Goal: Communication & Community: Answer question/provide support

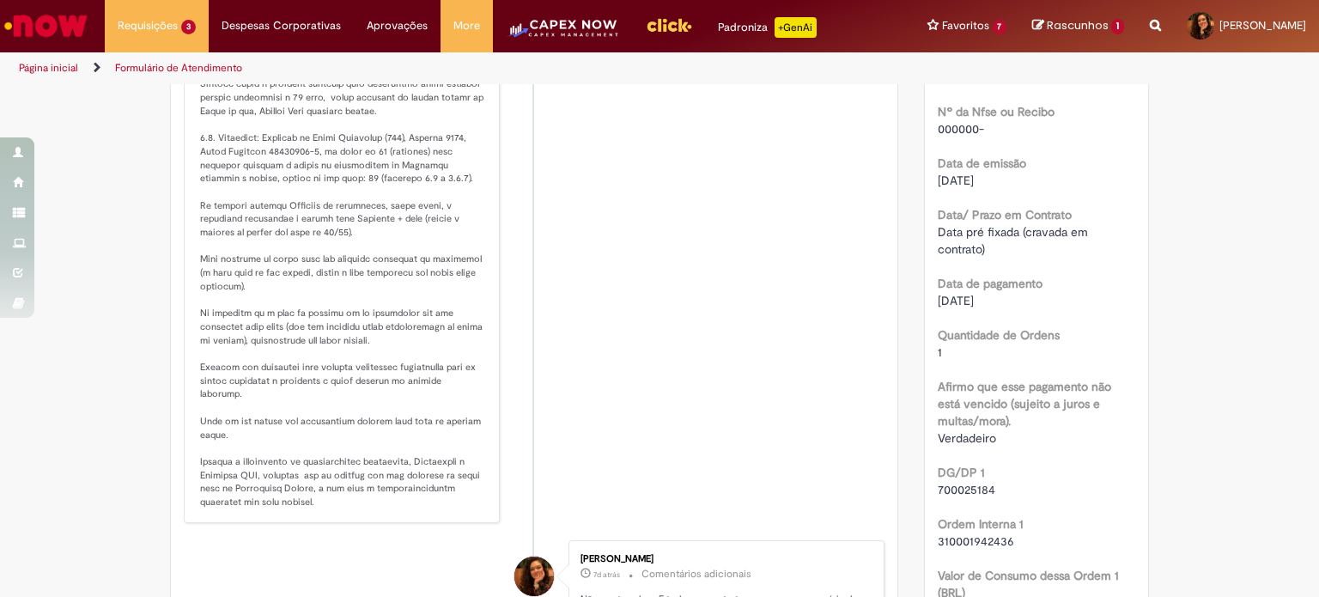
scroll to position [886, 0]
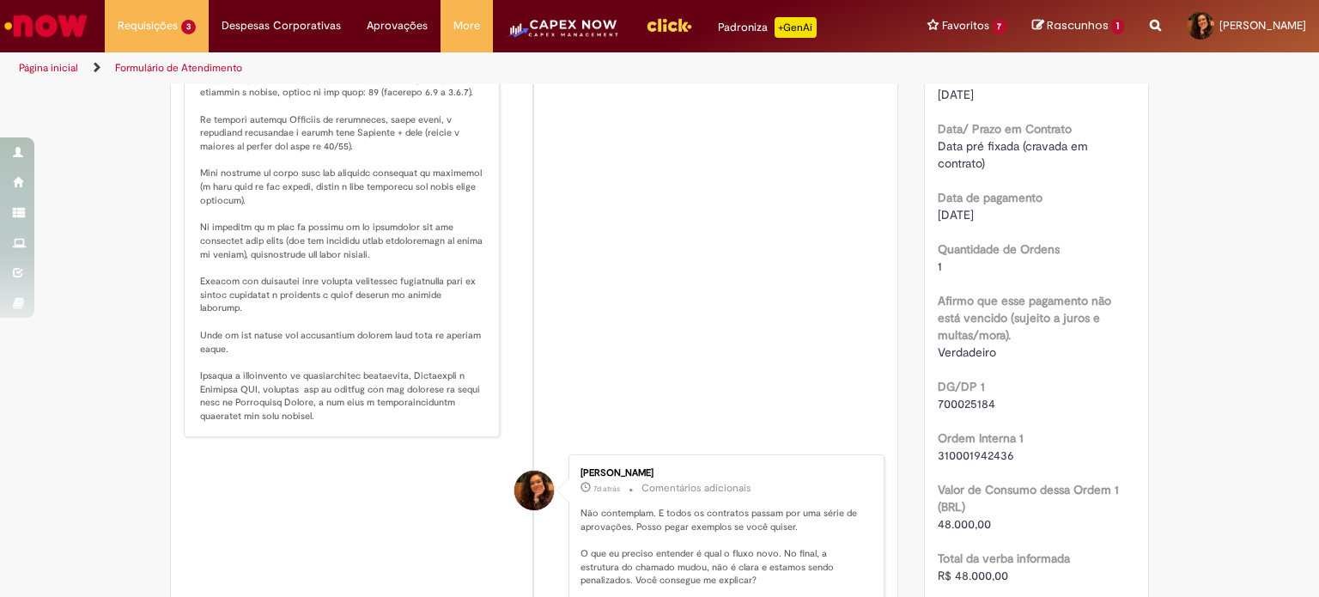
drag, startPoint x: 232, startPoint y: 161, endPoint x: 443, endPoint y: 179, distance: 211.9
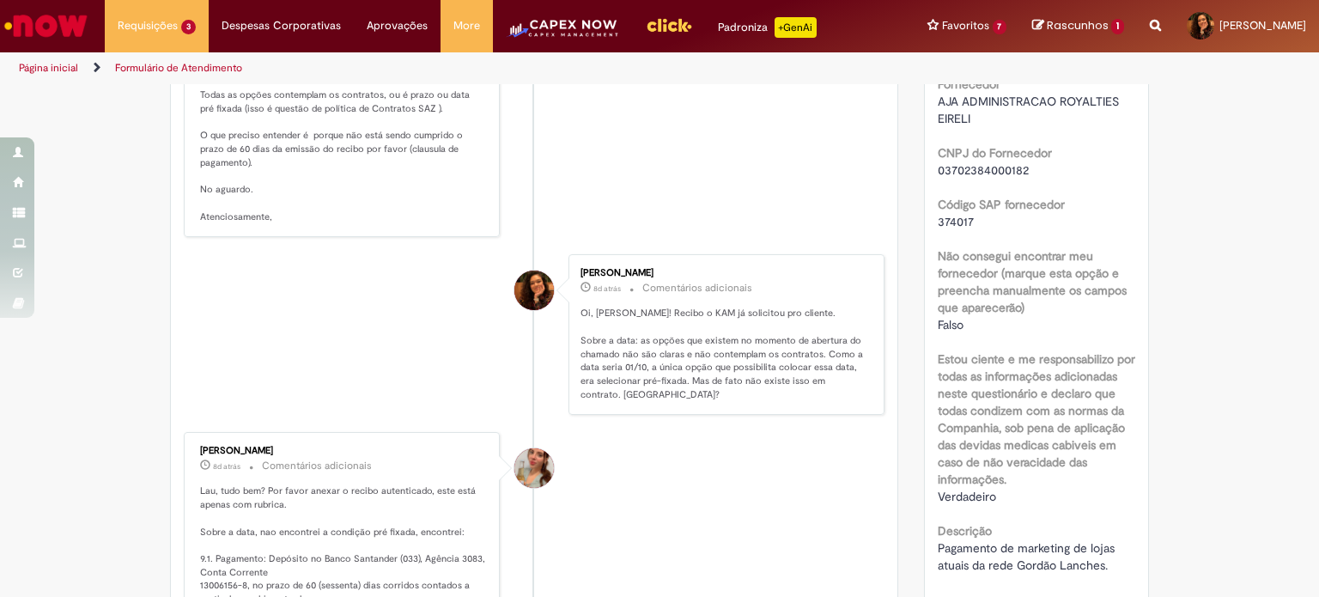
scroll to position [1659, 0]
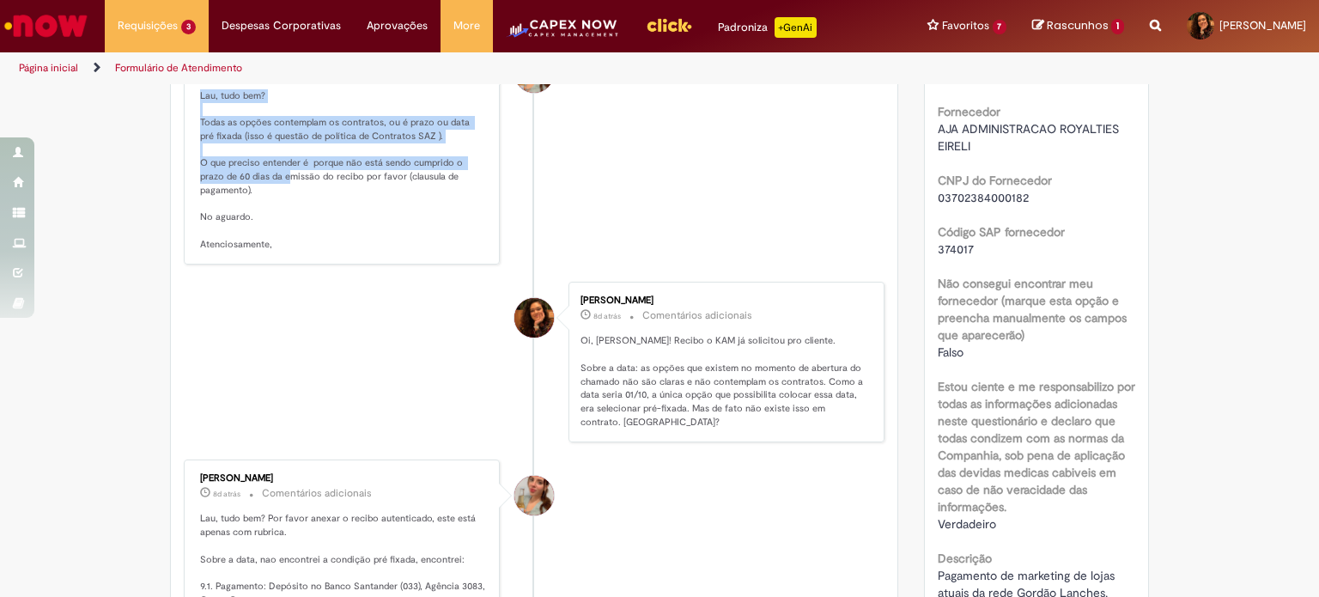
drag, startPoint x: 190, startPoint y: 376, endPoint x: 145, endPoint y: 351, distance: 51.1
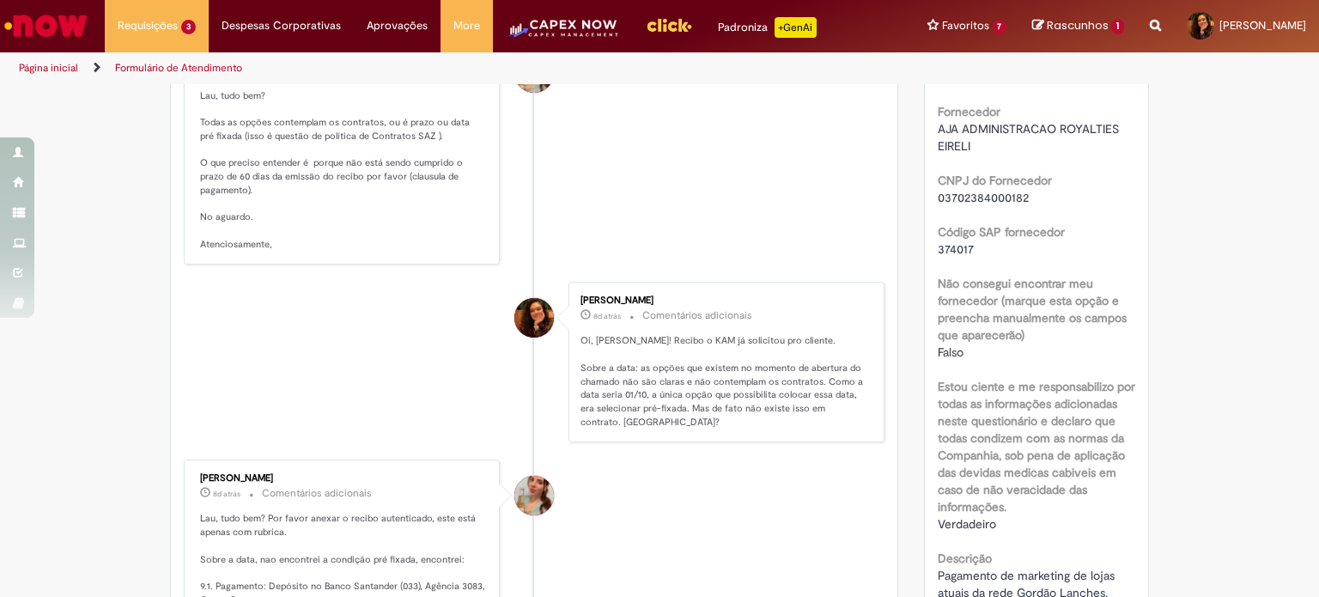
click at [293, 251] on p "Lau, tudo bem? Todas as opções contemplam os contratos, ou é prazo ou data pré …" at bounding box center [343, 169] width 286 height 161
drag, startPoint x: 184, startPoint y: 419, endPoint x: 239, endPoint y: 416, distance: 55.0
click at [239, 260] on div "[PERSON_NAME] 7d atrás 7 dias atrás Comentários adicionais Lau, tudo bem? Todas…" at bounding box center [342, 151] width 306 height 218
click at [242, 251] on p "Lau, tudo bem? Todas as opções contemplam os contratos, ou é prazo ou data pré …" at bounding box center [343, 169] width 286 height 161
drag, startPoint x: 189, startPoint y: 170, endPoint x: 476, endPoint y: 169, distance: 286.7
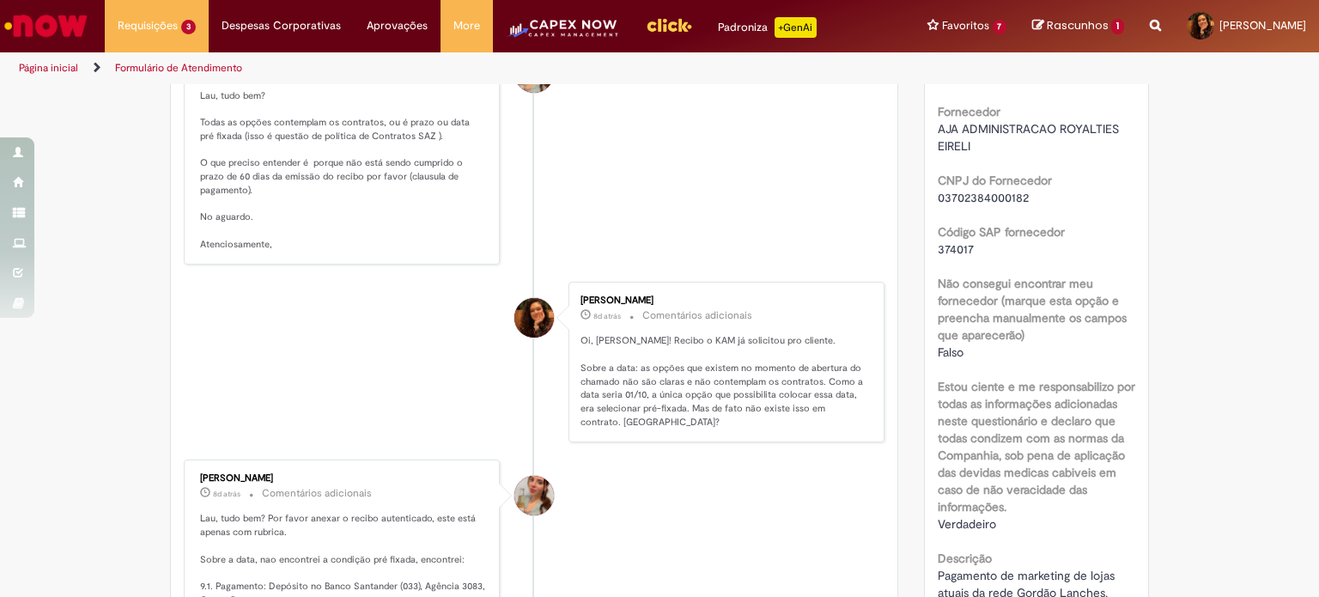
drag, startPoint x: 314, startPoint y: 203, endPoint x: 458, endPoint y: 202, distance: 143.4
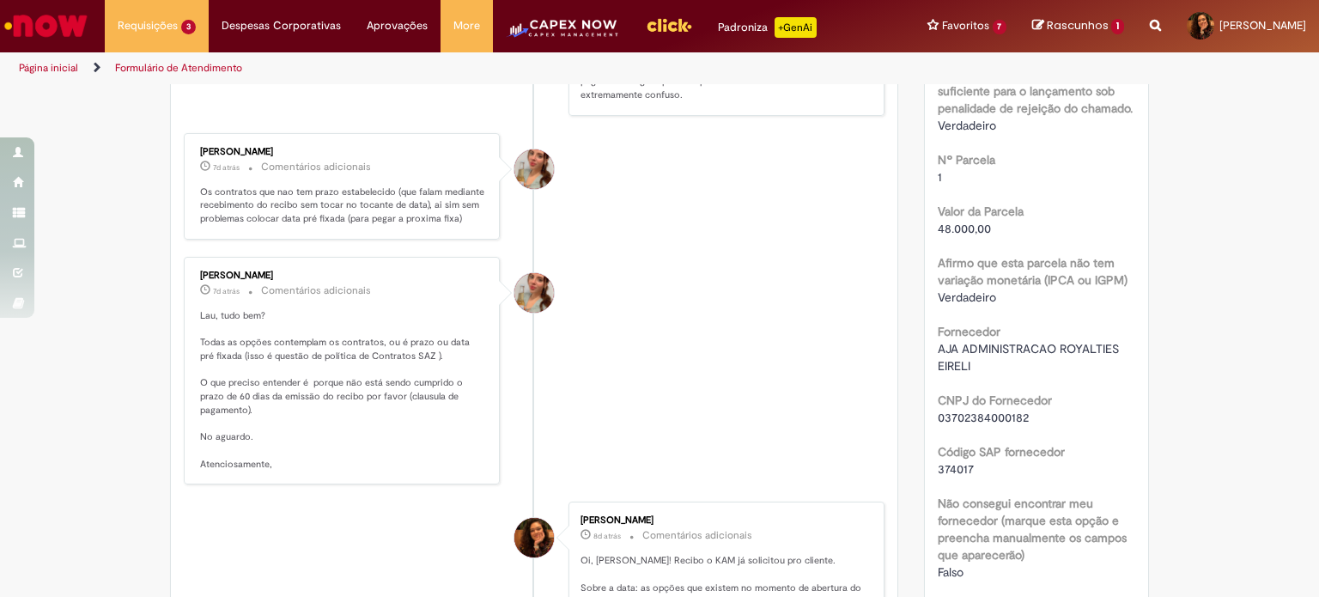
scroll to position [1401, 0]
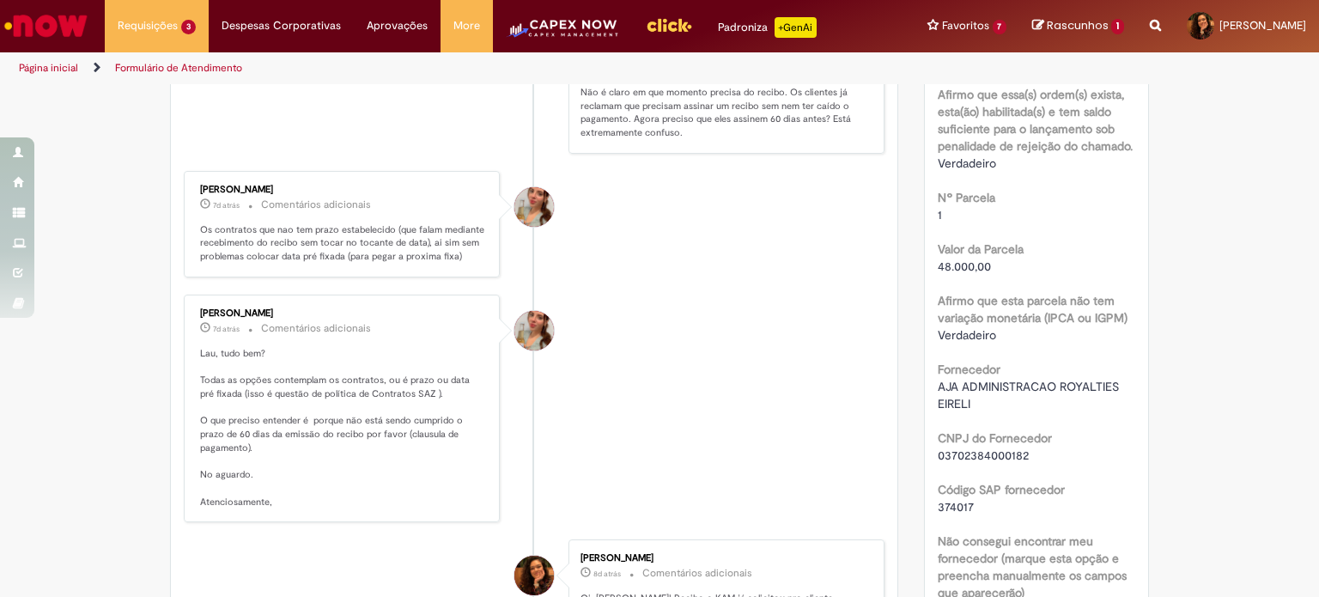
drag, startPoint x: 592, startPoint y: 197, endPoint x: 651, endPoint y: 214, distance: 60.6
click at [651, 149] on div "[PERSON_NAME] 7d atrás 7 dias atrás Comentários adicionais Não contemplam. E to…" at bounding box center [726, 46] width 306 height 204
click at [794, 523] on li "[PERSON_NAME] 7d atrás 7 dias atrás Comentários adicionais Lau, tudo bem? Todas…" at bounding box center [534, 408] width 700 height 228
click at [790, 519] on li "[PERSON_NAME] 7d atrás 7 dias atrás Comentários adicionais Lau, tudo bem? Todas…" at bounding box center [534, 408] width 700 height 228
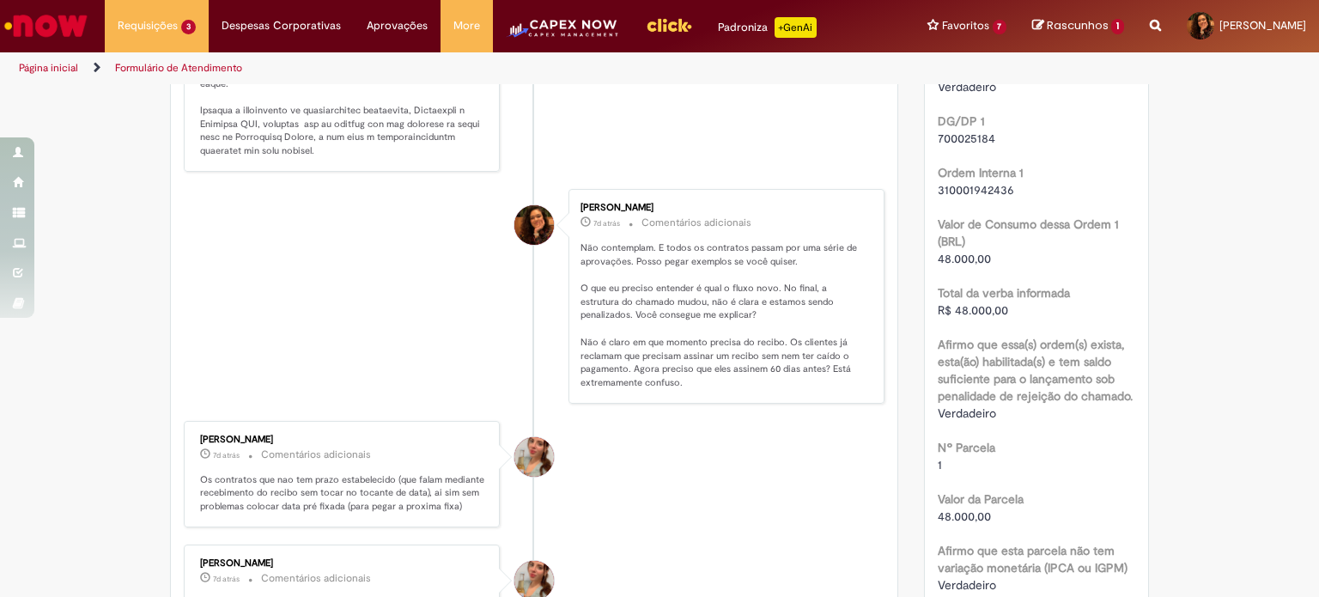
scroll to position [1143, 0]
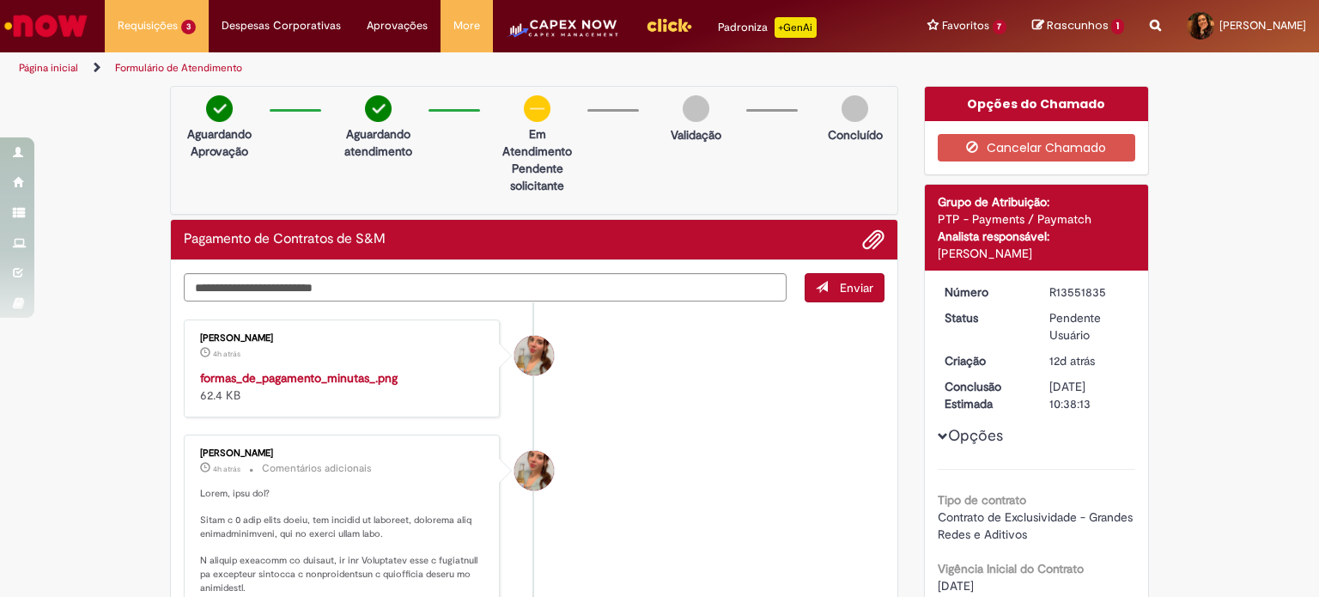
scroll to position [0, 0]
click at [264, 369] on img "Histórico de tíquete" at bounding box center [343, 369] width 286 height 0
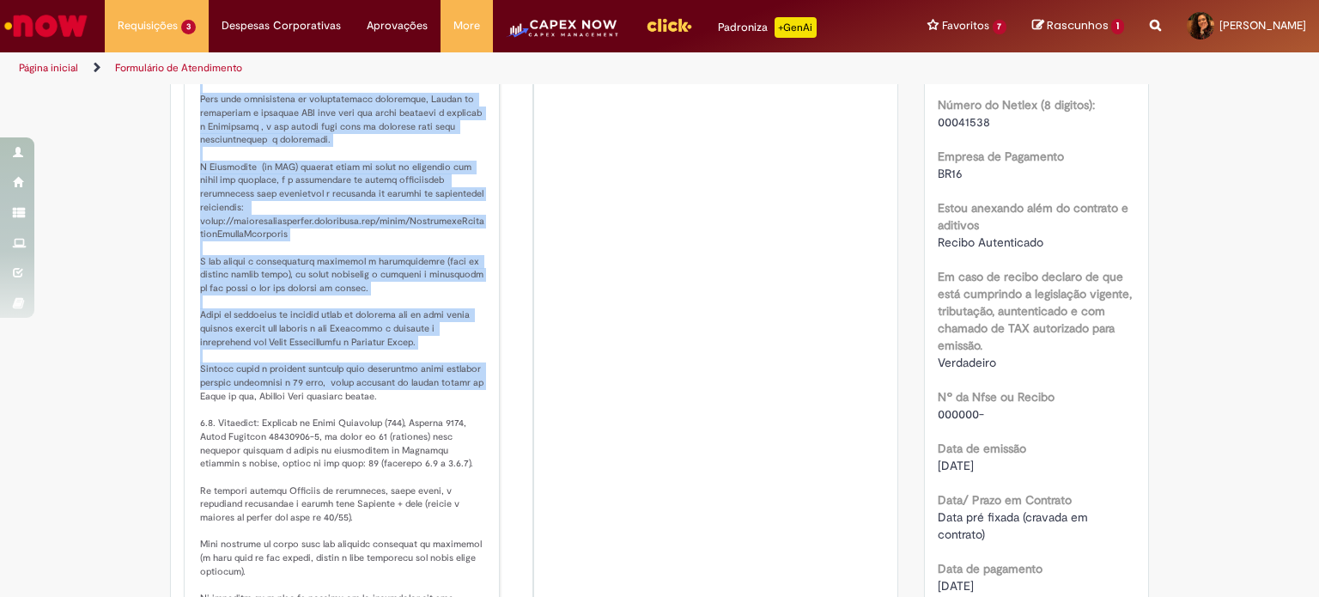
scroll to position [523, 0]
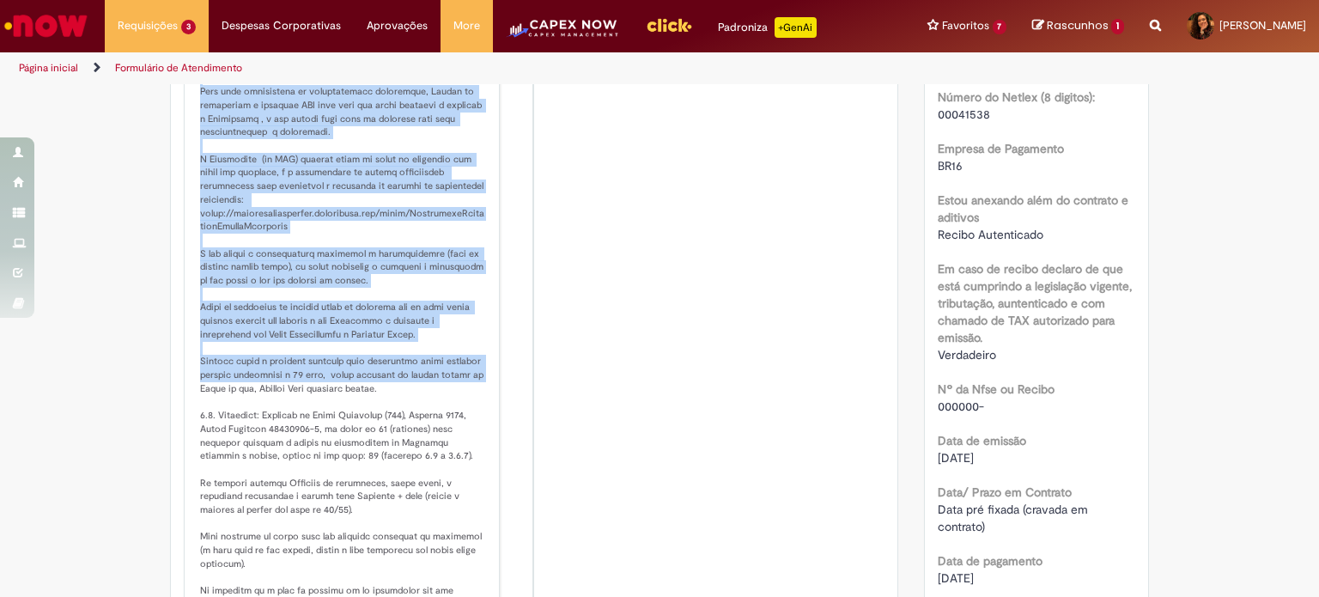
drag, startPoint x: 195, startPoint y: 180, endPoint x: 481, endPoint y: 583, distance: 493.8
click at [481, 583] on div "[PERSON_NAME] 4h atrás 4 horas atrás Comentários adicionais" at bounding box center [342, 356] width 306 height 878
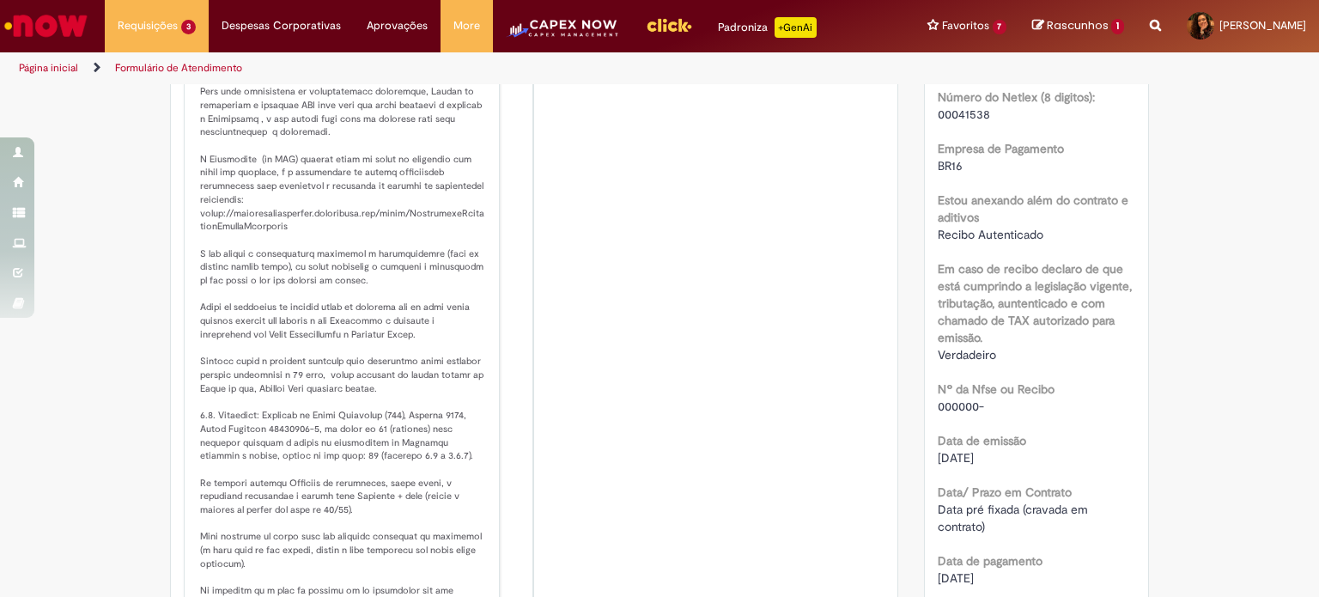
click at [525, 276] on div "Histórico de tíquete" at bounding box center [533, 100] width 43 height 350
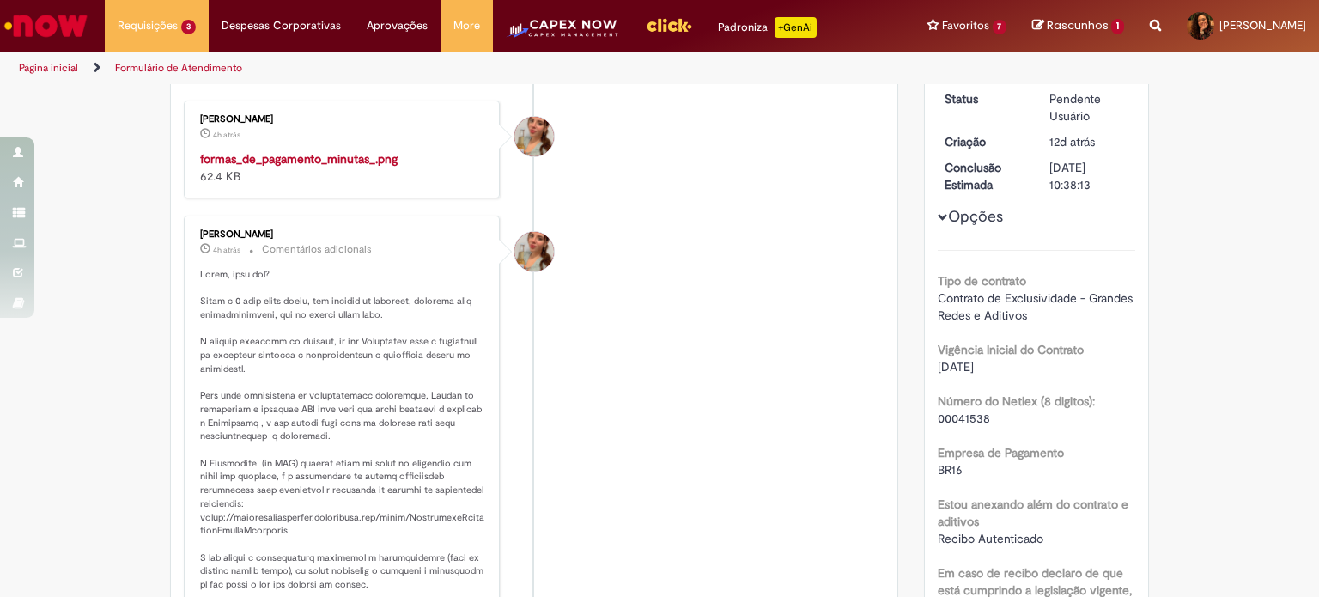
scroll to position [179, 0]
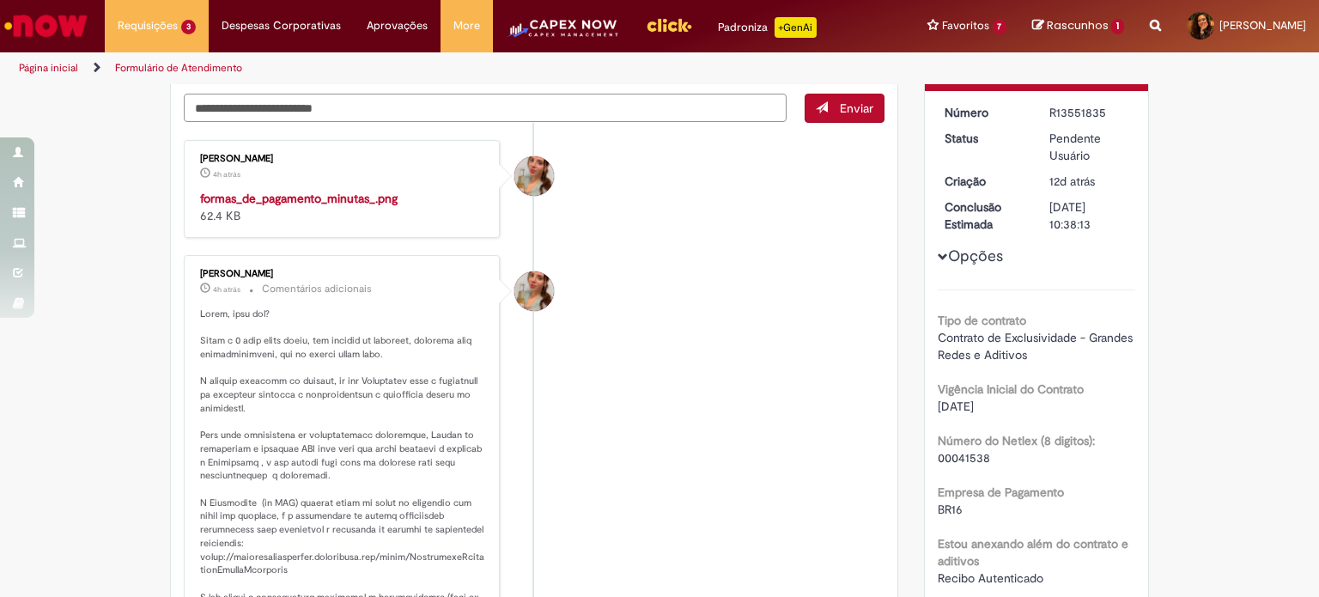
click at [392, 110] on textarea "Digite sua mensagem aqui..." at bounding box center [485, 108] width 603 height 29
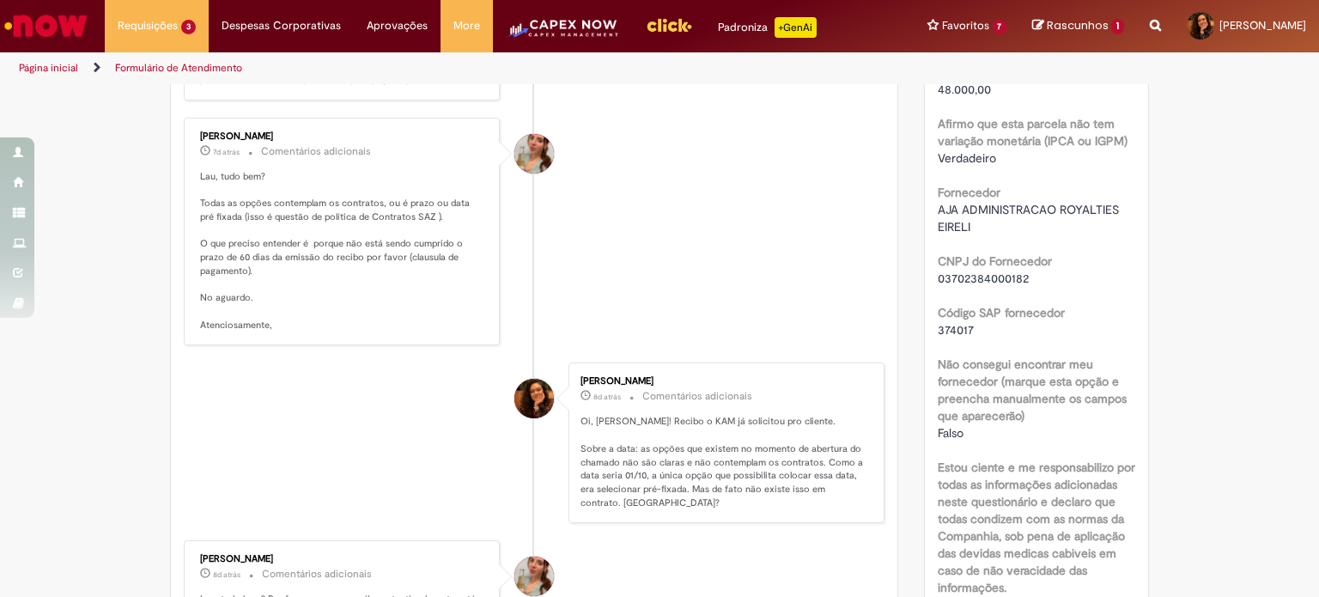
scroll to position [1579, 0]
drag, startPoint x: 195, startPoint y: 248, endPoint x: 412, endPoint y: 275, distance: 218.8
click at [412, 86] on p "Os contratos que nao tem prazo estabelecido (que falam mediante recebimento do …" at bounding box center [343, 65] width 286 height 40
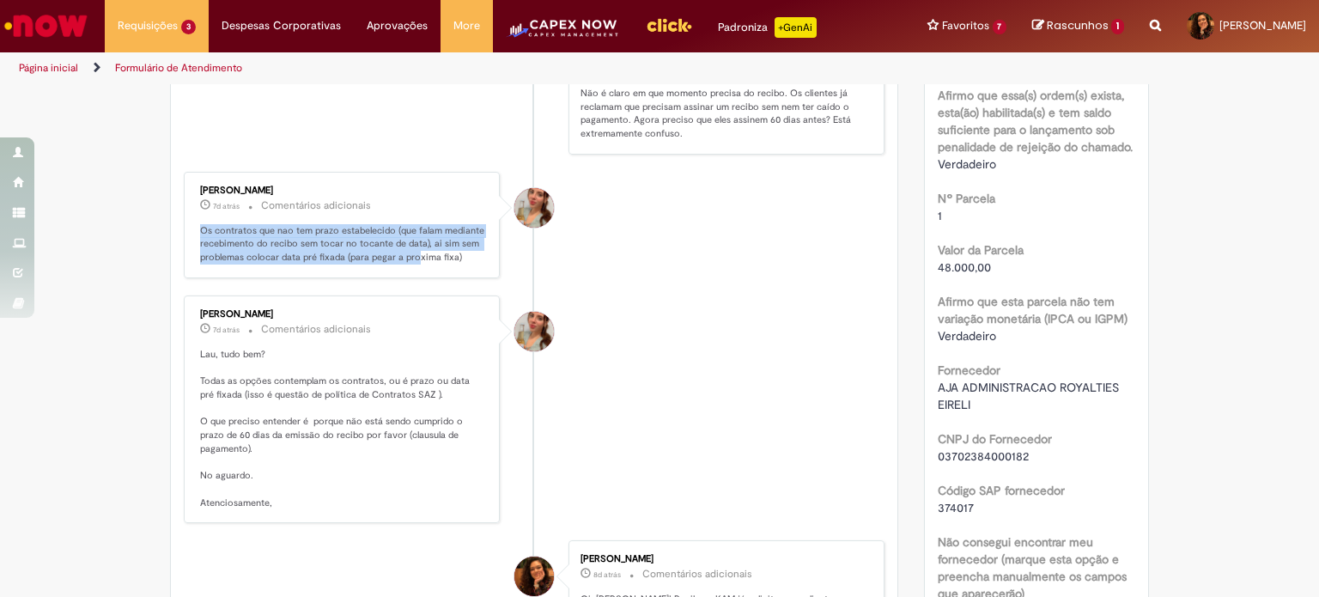
scroll to position [1374, 0]
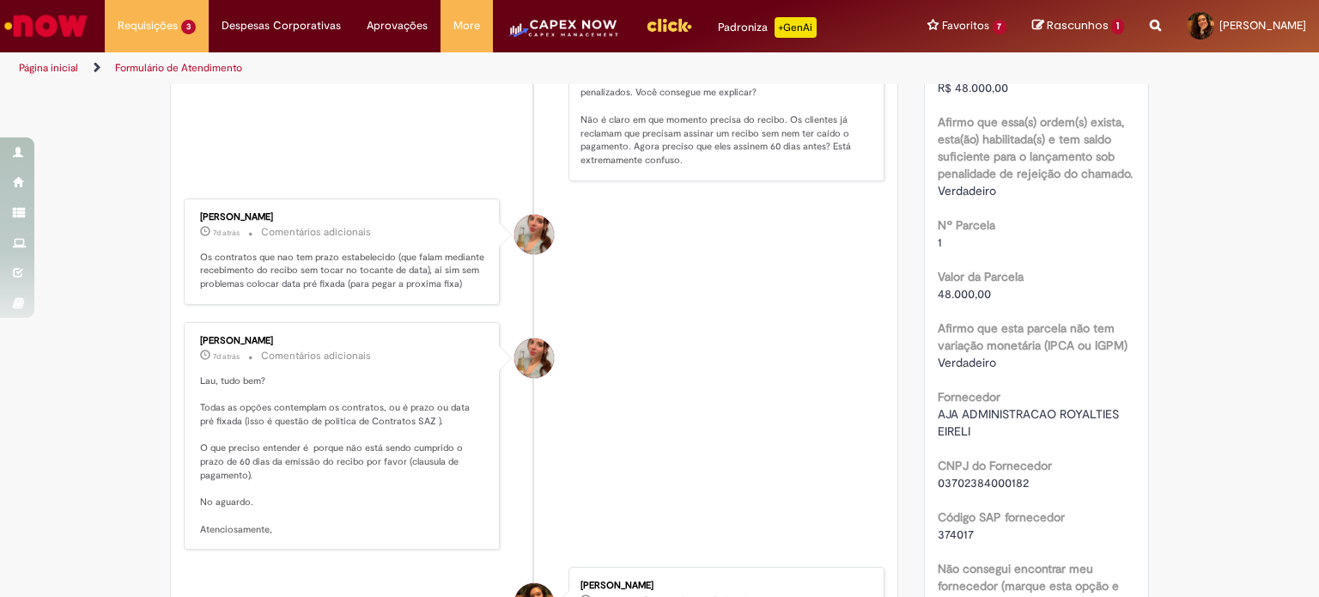
click at [396, 181] on li "[PERSON_NAME] 7d atrás 7 dias atrás Comentários adicionais Não contemplam. E to…" at bounding box center [534, 74] width 700 height 215
click at [264, 181] on li "[PERSON_NAME] 7d atrás 7 dias atrás Comentários adicionais Não contemplam. E to…" at bounding box center [534, 74] width 700 height 215
click at [370, 181] on li "[PERSON_NAME] 7d atrás 7 dias atrás Comentários adicionais Não contemplam. E to…" at bounding box center [534, 74] width 700 height 215
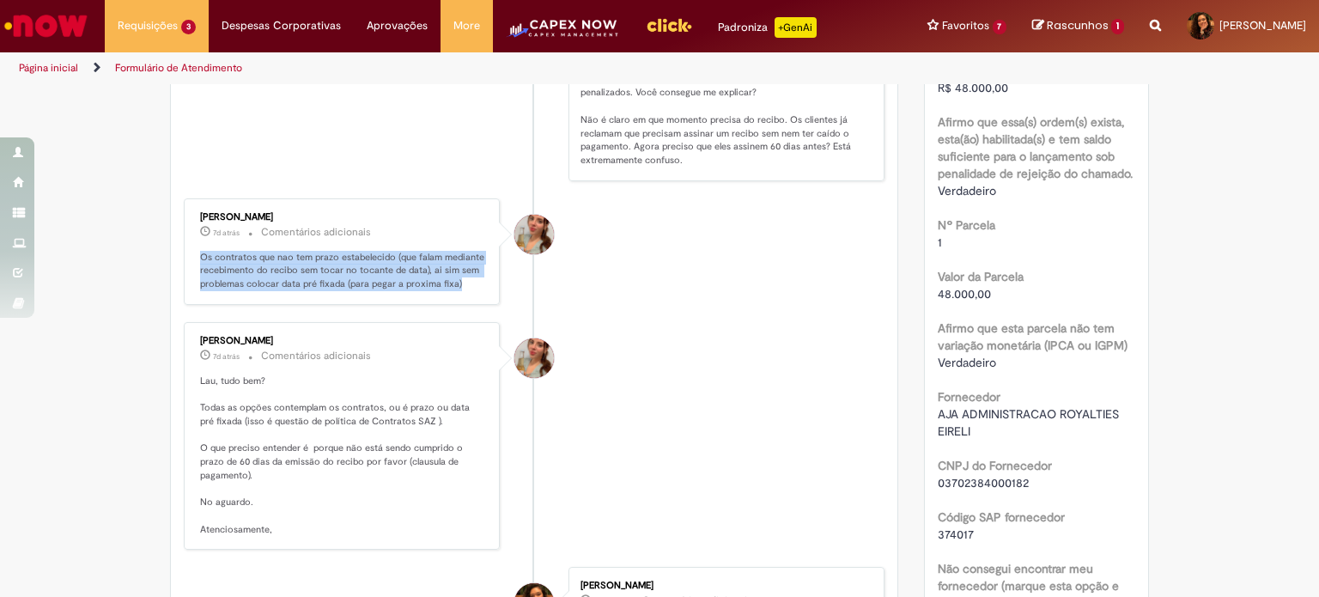
drag, startPoint x: 193, startPoint y: 454, endPoint x: 472, endPoint y: 487, distance: 280.9
click at [472, 291] on p "Os contratos que nao tem prazo estabelecido (que falam mediante recebimento do …" at bounding box center [343, 271] width 286 height 40
copy p "Os contratos que nao tem prazo estabelecido (que falam mediante recebimento do …"
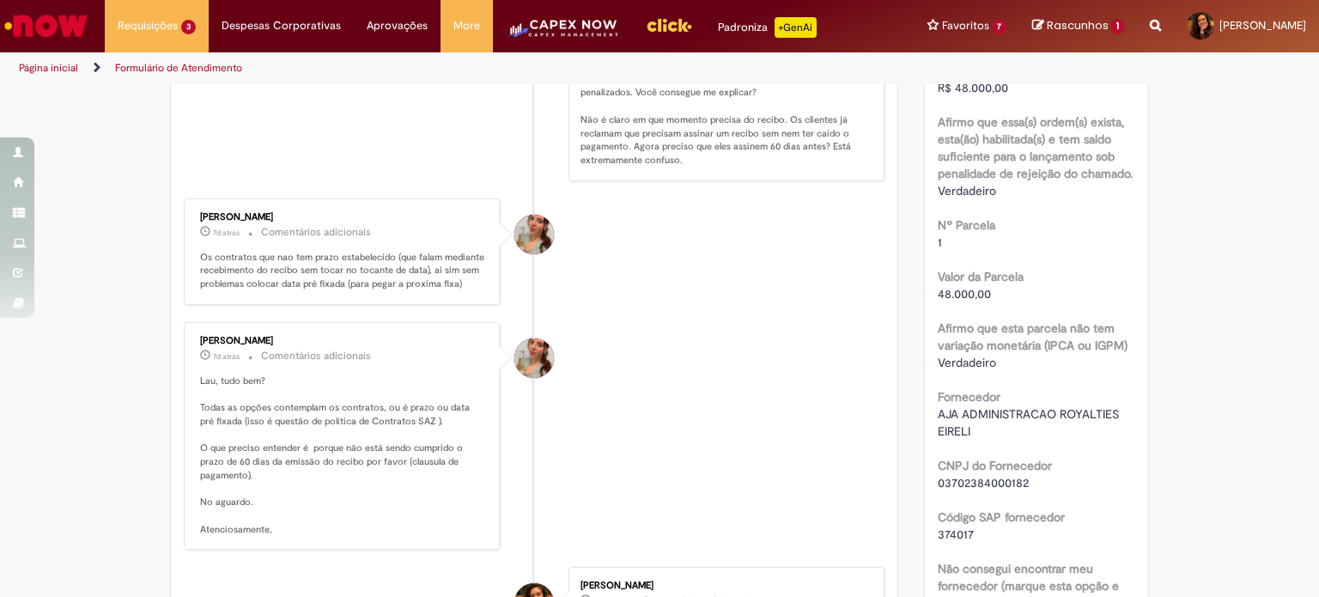
click at [381, 181] on li "[PERSON_NAME] 7d atrás 7 dias atrás Comentários adicionais Não contemplam. E to…" at bounding box center [534, 74] width 700 height 215
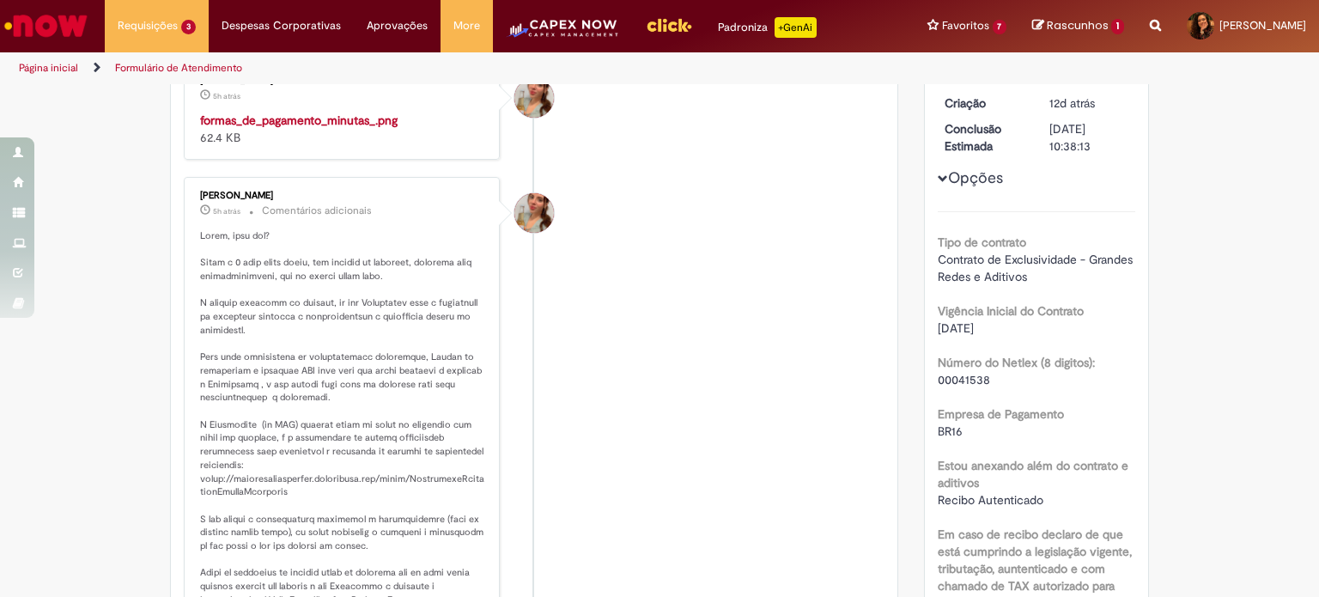
scroll to position [0, 0]
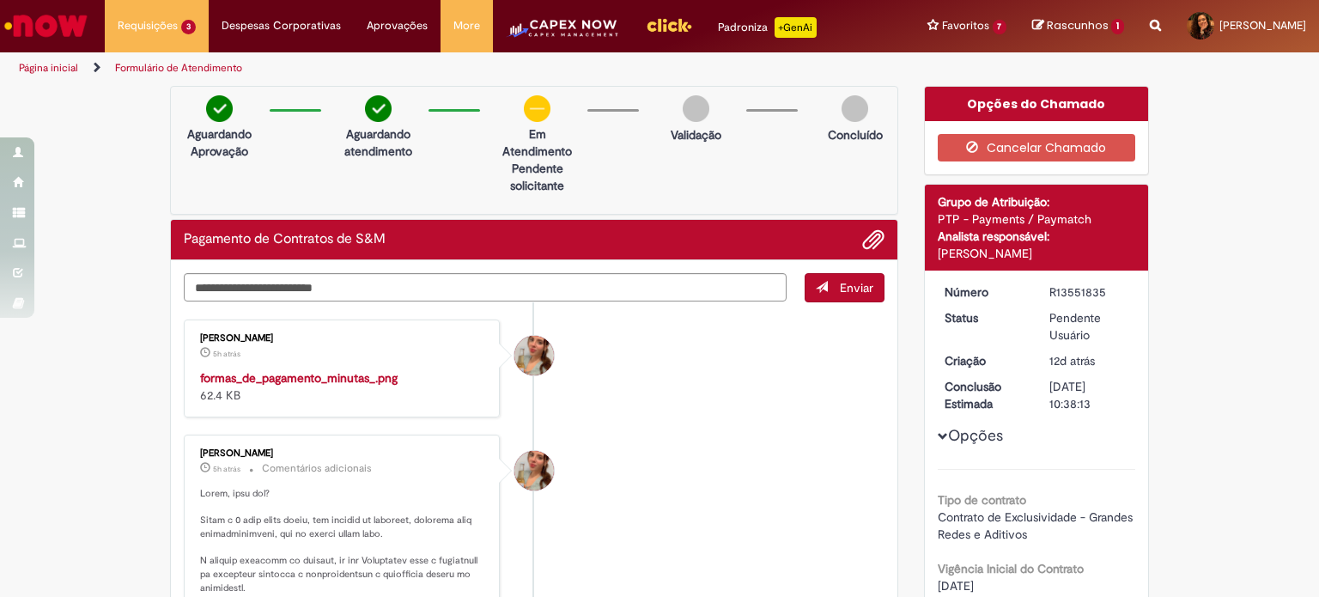
click at [347, 369] on img "Histórico de tíquete" at bounding box center [343, 369] width 286 height 0
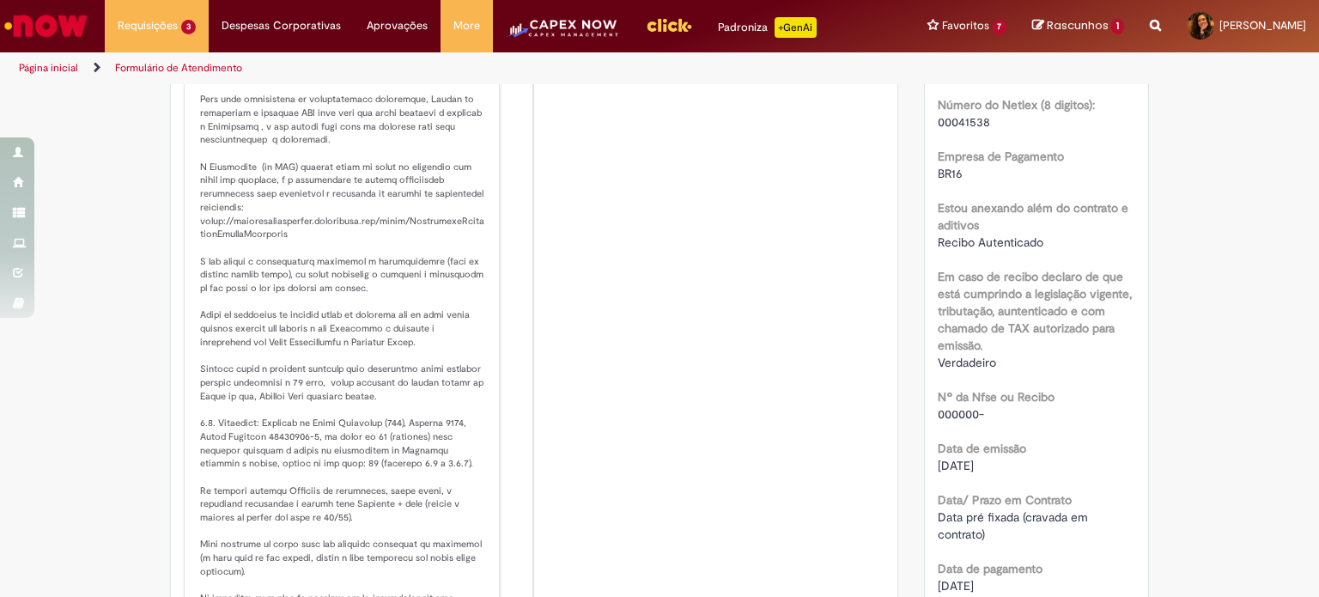
scroll to position [601, 0]
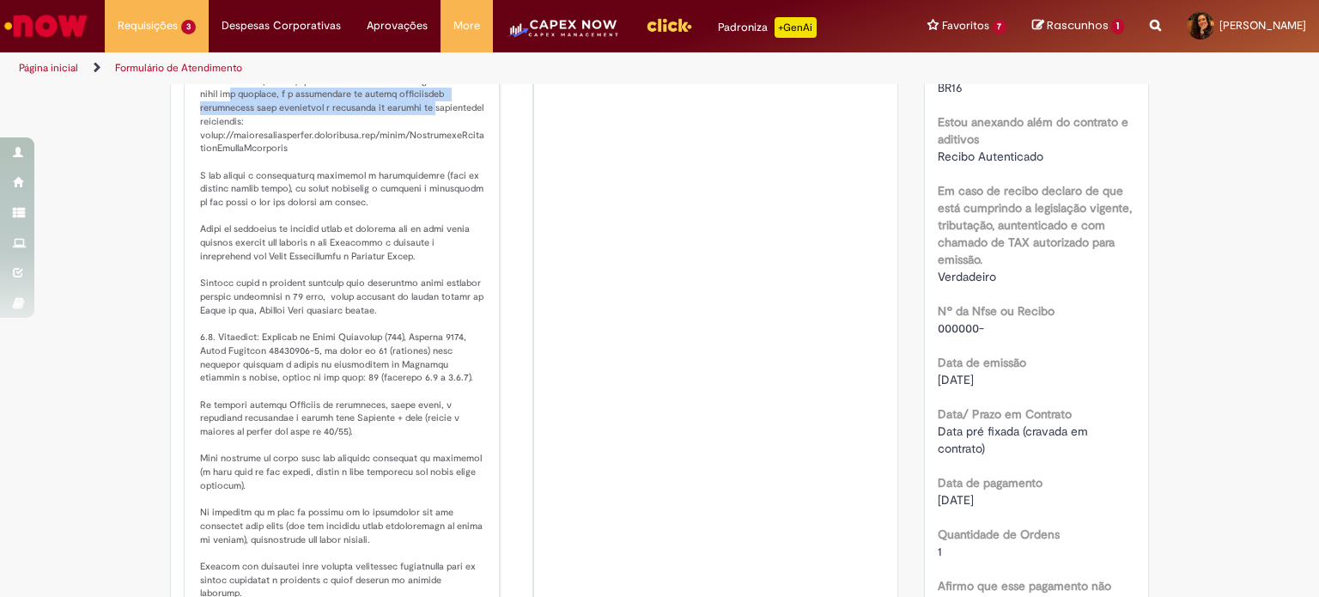
drag, startPoint x: 233, startPoint y: 301, endPoint x: 422, endPoint y: 312, distance: 190.0
click at [422, 312] on p "Histórico de tíquete" at bounding box center [343, 297] width 286 height 822
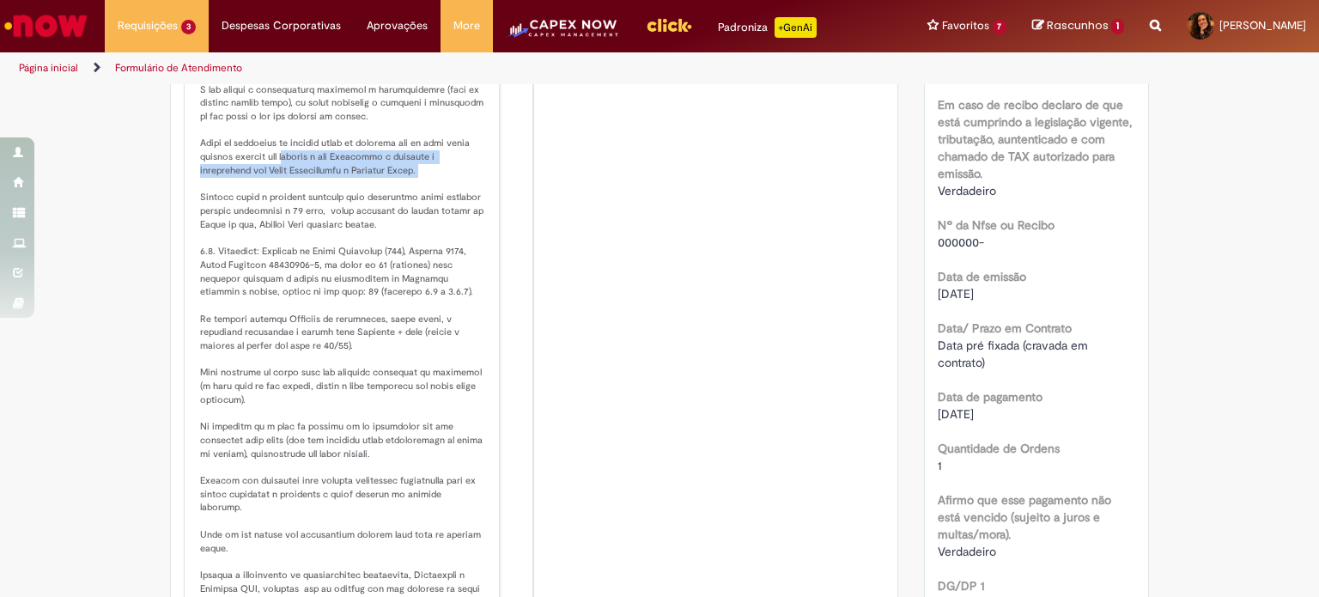
drag, startPoint x: 288, startPoint y: 361, endPoint x: 413, endPoint y: 385, distance: 126.8
click at [413, 385] on p "Histórico de tíquete" at bounding box center [343, 211] width 286 height 822
click at [402, 428] on p "Histórico de tíquete" at bounding box center [343, 211] width 286 height 822
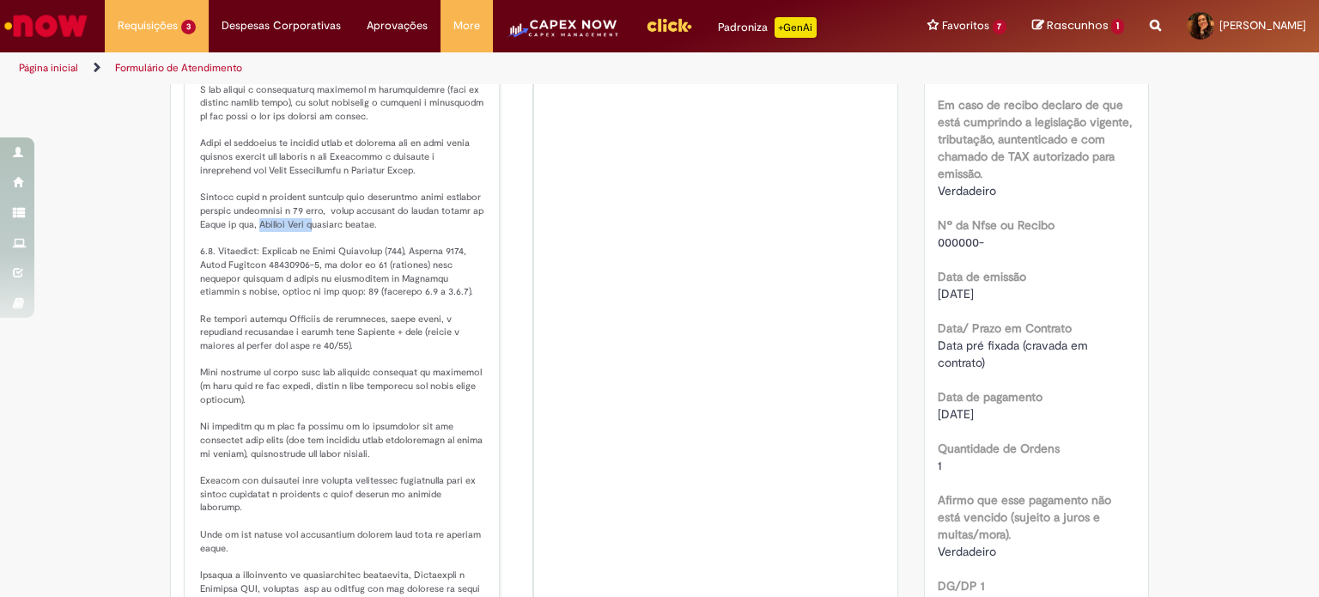
drag, startPoint x: 246, startPoint y: 428, endPoint x: 309, endPoint y: 434, distance: 63.0
click at [309, 434] on p "Histórico de tíquete" at bounding box center [343, 211] width 286 height 822
click at [315, 522] on p "Histórico de tíquete" at bounding box center [343, 211] width 286 height 822
drag, startPoint x: 424, startPoint y: 482, endPoint x: 451, endPoint y: 483, distance: 26.7
click at [451, 483] on p "Histórico de tíquete" at bounding box center [343, 211] width 286 height 822
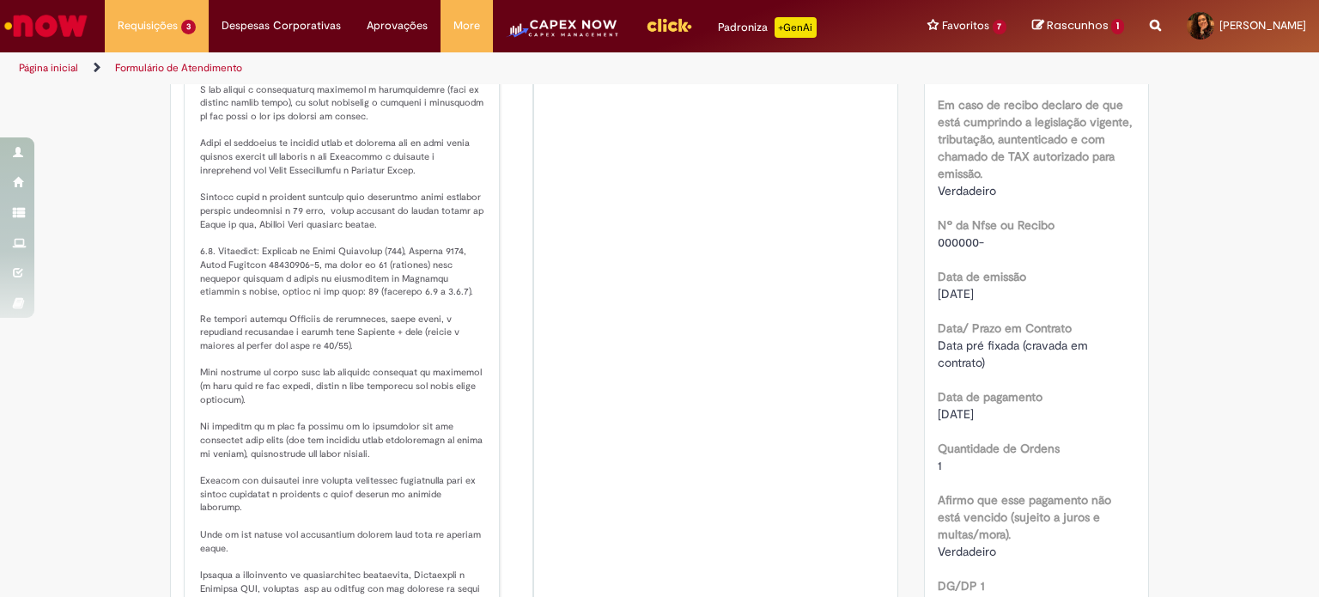
click at [328, 506] on p "Histórico de tíquete" at bounding box center [343, 211] width 286 height 822
click at [501, 439] on li "[PERSON_NAME] 5h atrás 5 horas atrás Comentários adicionais" at bounding box center [534, 192] width 700 height 888
drag, startPoint x: 273, startPoint y: 458, endPoint x: 467, endPoint y: 463, distance: 194.1
click at [467, 463] on p "Histórico de tíquete" at bounding box center [343, 211] width 286 height 822
click at [403, 481] on p "Histórico de tíquete" at bounding box center [343, 211] width 286 height 822
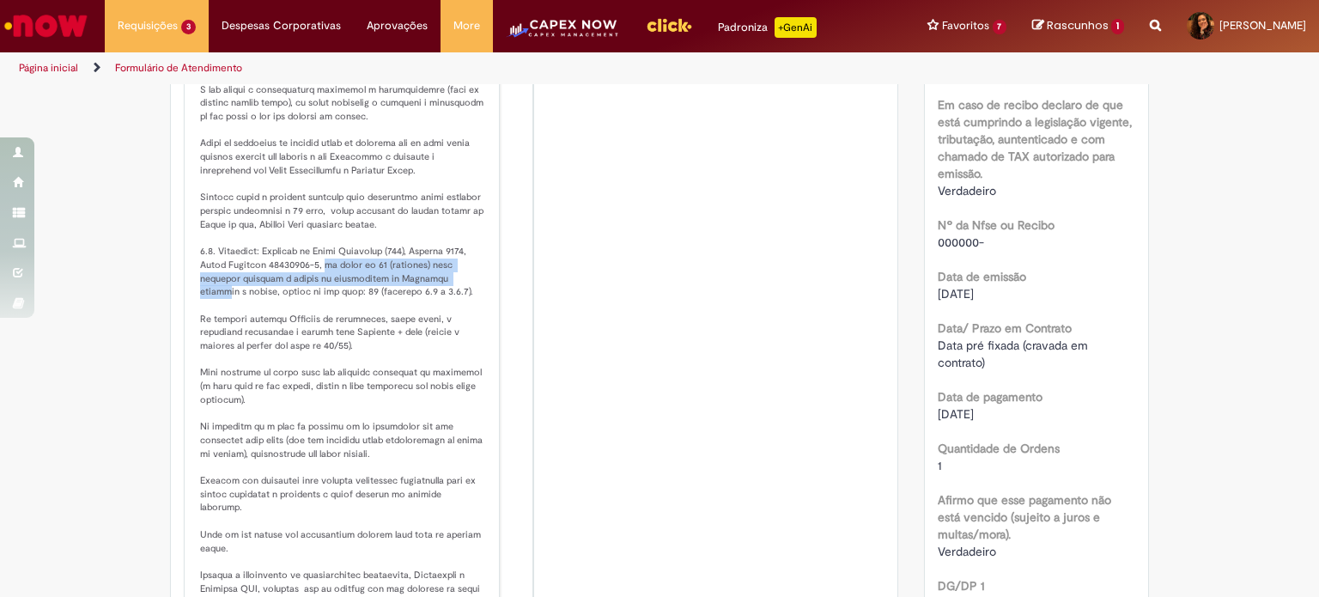
drag, startPoint x: 313, startPoint y: 468, endPoint x: 415, endPoint y: 476, distance: 102.5
click at [415, 476] on p "Histórico de tíquete" at bounding box center [343, 211] width 286 height 822
click at [435, 486] on p "Histórico de tíquete" at bounding box center [343, 211] width 286 height 822
click at [712, 403] on li "[PERSON_NAME] 5h atrás 5 horas atrás Comentários adicionais" at bounding box center [534, 192] width 700 height 888
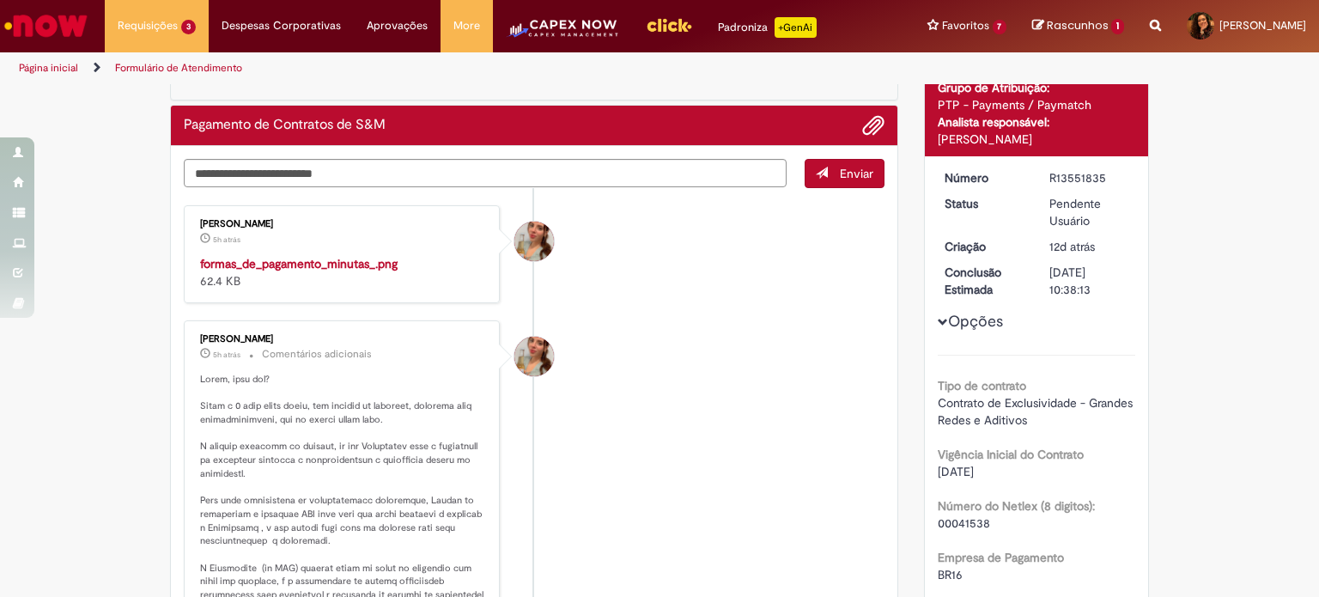
scroll to position [86, 0]
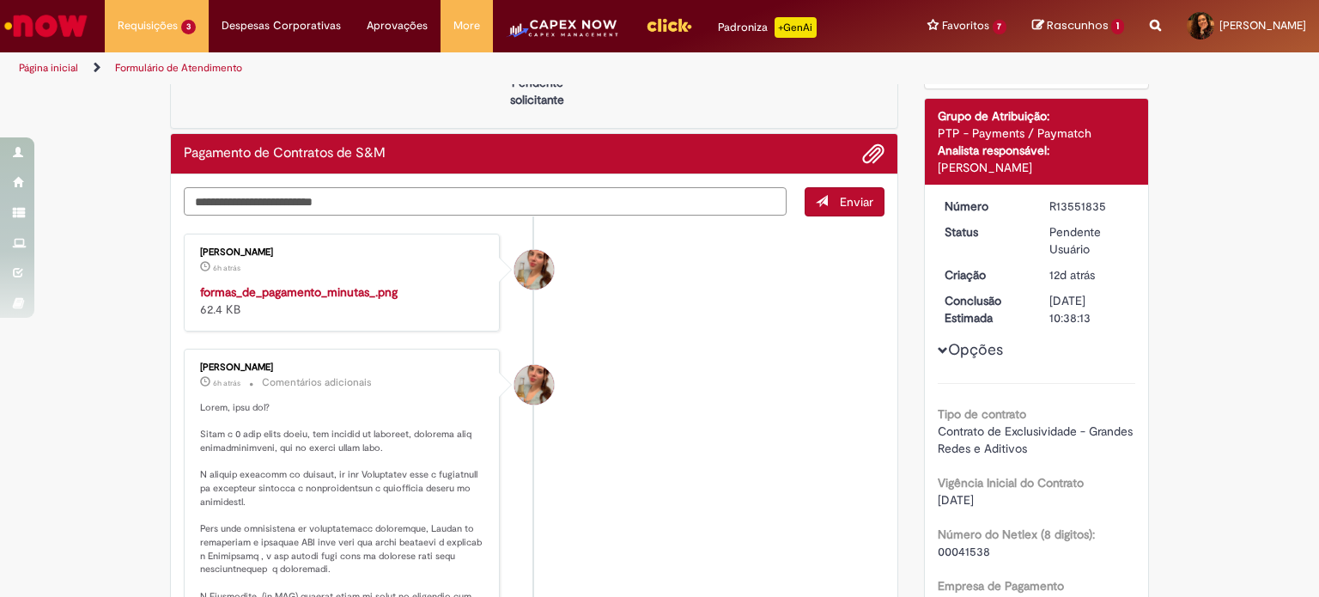
click at [385, 192] on textarea "Digite sua mensagem aqui..." at bounding box center [485, 201] width 603 height 29
paste textarea "**********"
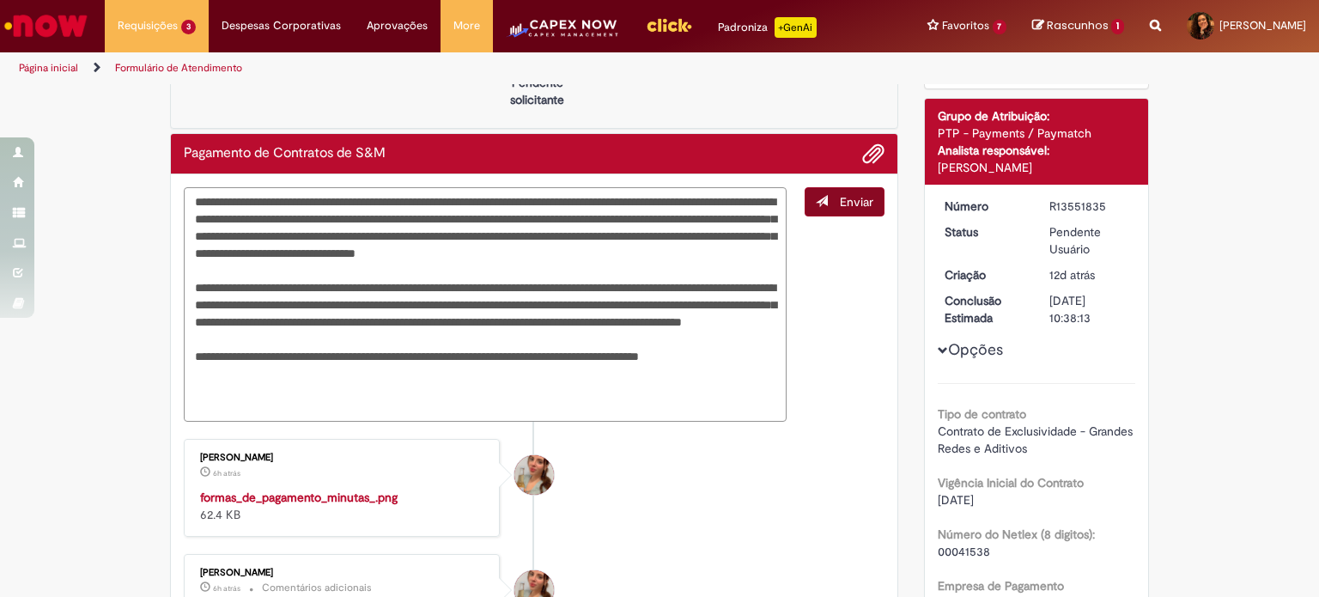
type textarea "**********"
click at [840, 199] on span "Enviar" at bounding box center [856, 201] width 33 height 15
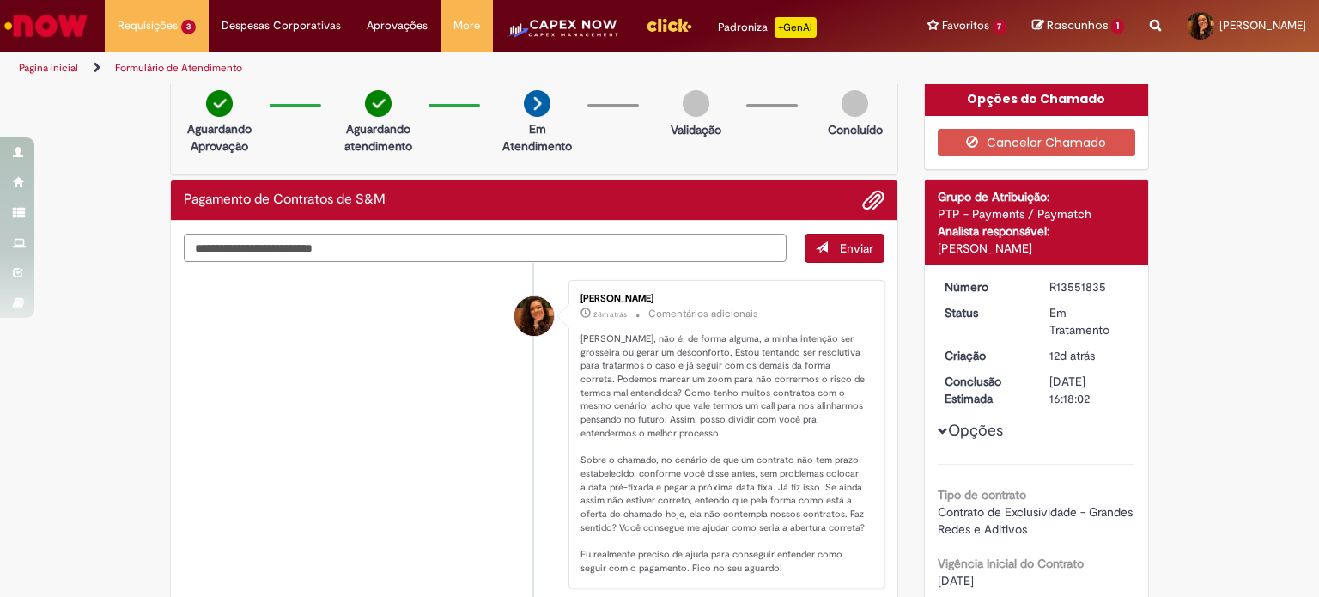
scroll to position [0, 0]
